Goal: Task Accomplishment & Management: Manage account settings

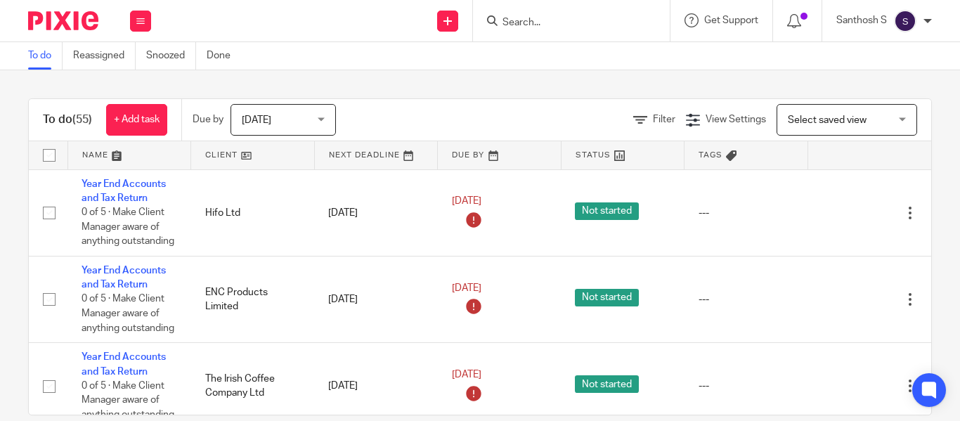
click at [923, 20] on div "Santhosh S" at bounding box center [884, 21] width 96 height 22
click at [887, 55] on span "My profile" at bounding box center [873, 56] width 44 height 10
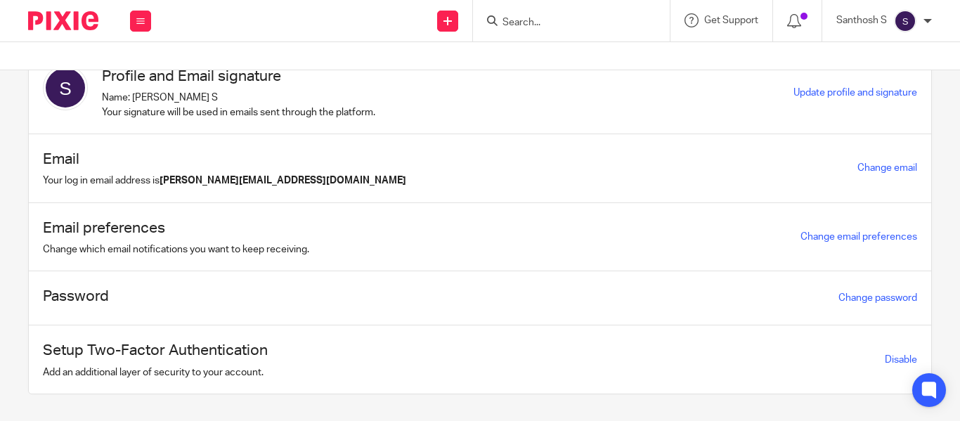
scroll to position [70, 0]
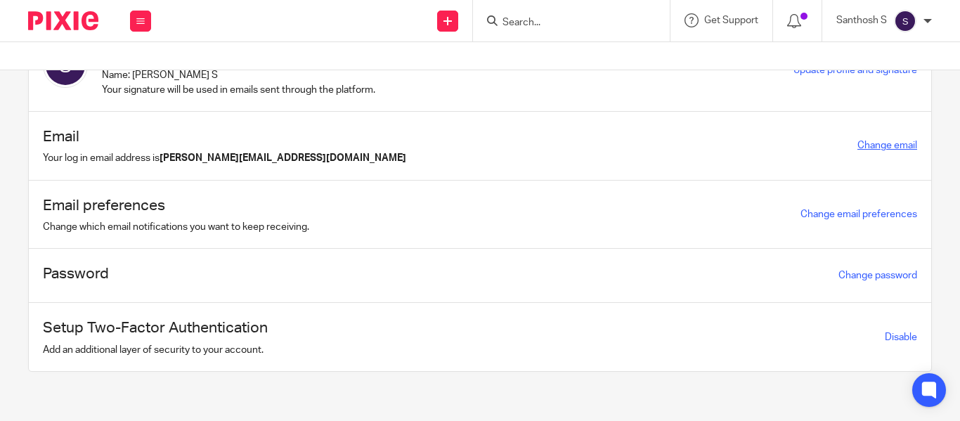
click at [875, 146] on link "Change email" at bounding box center [887, 146] width 60 height 10
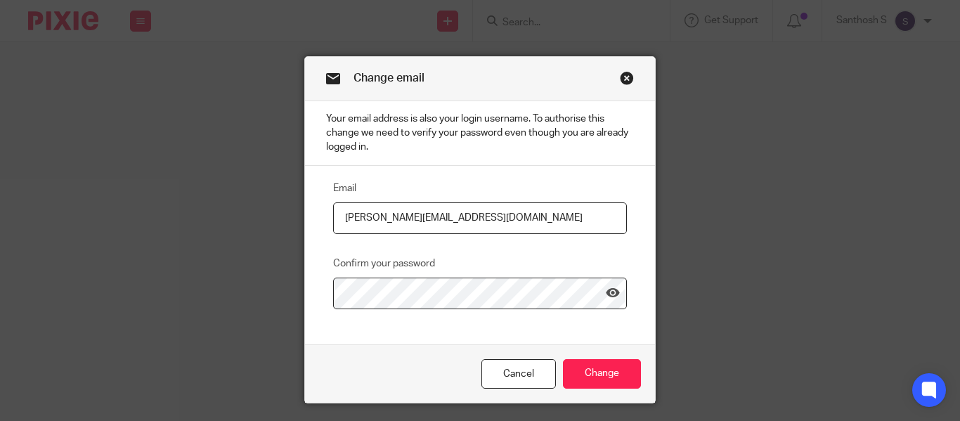
click at [438, 217] on input "santhosh@jumpaccounting.co.uk" at bounding box center [480, 218] width 294 height 32
click at [391, 218] on input "santhosh@jumpaccounting.co.uk" at bounding box center [480, 218] width 294 height 32
click at [427, 226] on input "santhosh@jumpaccounting.co.uk" at bounding box center [480, 218] width 294 height 32
drag, startPoint x: 413, startPoint y: 217, endPoint x: 389, endPoint y: 217, distance: 23.9
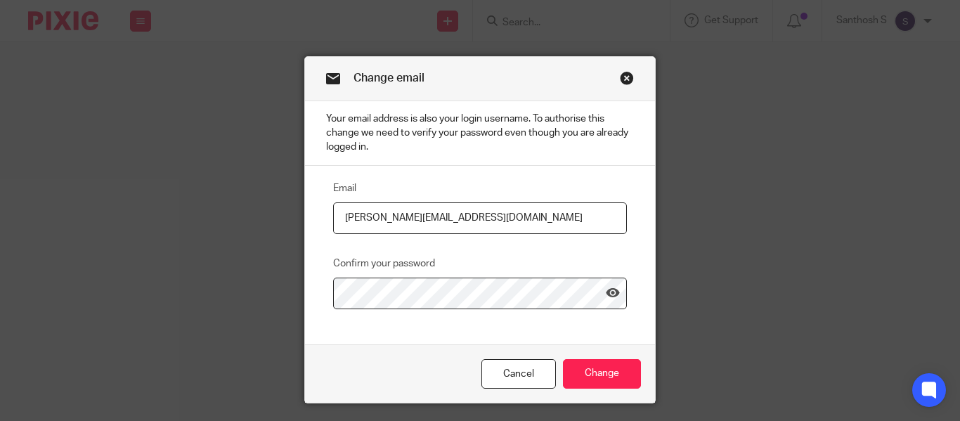
click at [389, 217] on input "santhosh@jumpaccounting.co.uk" at bounding box center [480, 218] width 294 height 32
type input "[PERSON_NAME][EMAIL_ADDRESS][DOMAIN_NAME]"
click at [587, 372] on input "Change" at bounding box center [602, 374] width 78 height 30
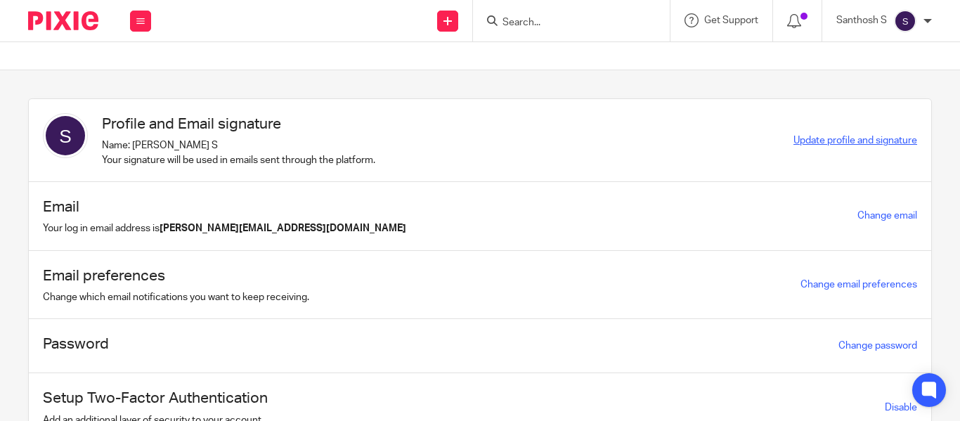
click at [838, 144] on span "Update profile and signature" at bounding box center [855, 141] width 124 height 10
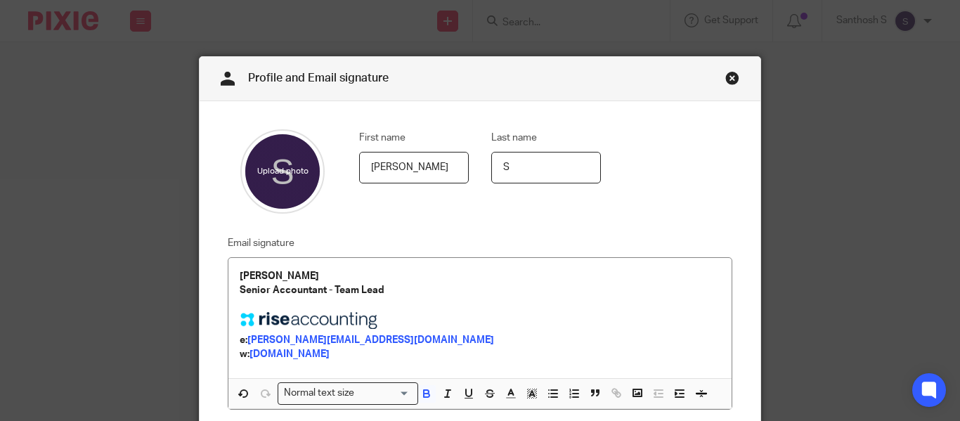
click at [729, 77] on link "Close this dialog window" at bounding box center [732, 80] width 14 height 19
